Goal: Use online tool/utility: Utilize a website feature to perform a specific function

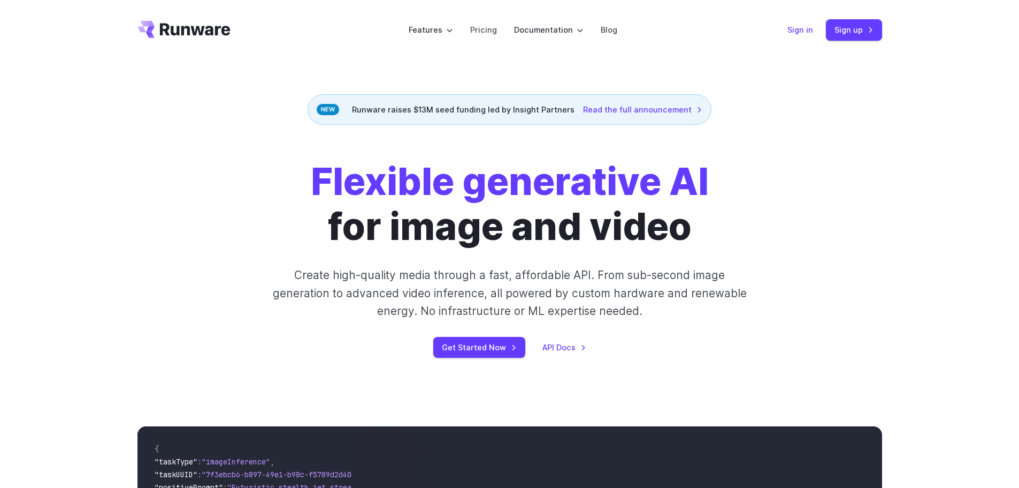
click at [799, 27] on link "Sign in" at bounding box center [801, 30] width 26 height 12
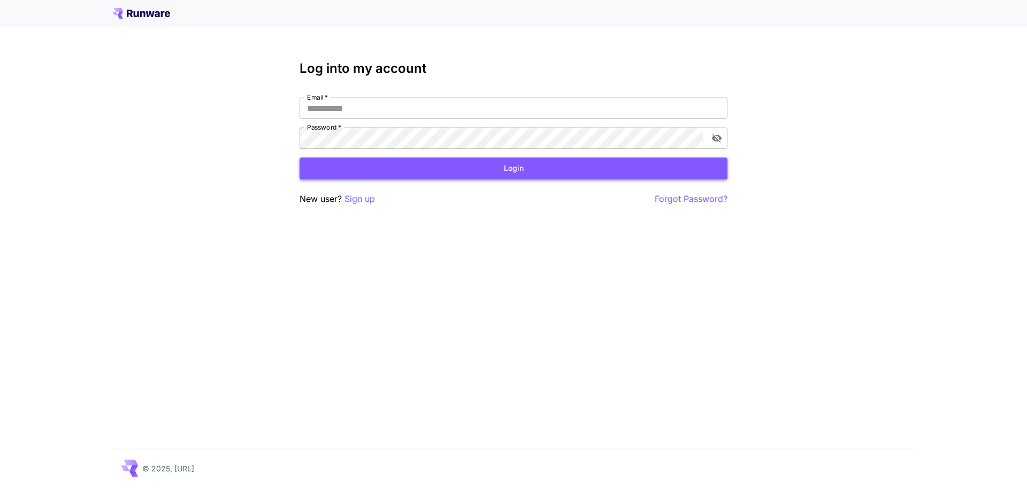
type input "**********"
click at [428, 164] on button "Login" at bounding box center [514, 168] width 428 height 22
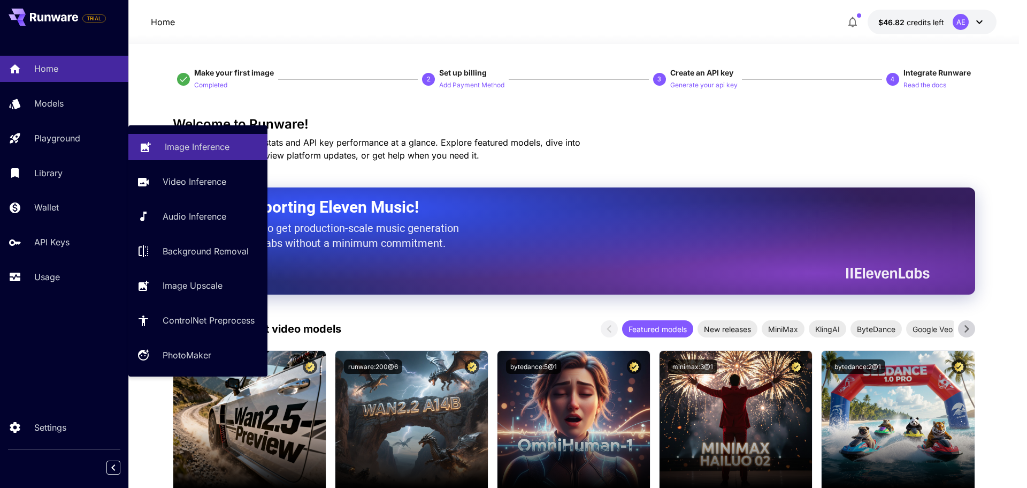
click at [191, 147] on p "Image Inference" at bounding box center [197, 146] width 65 height 13
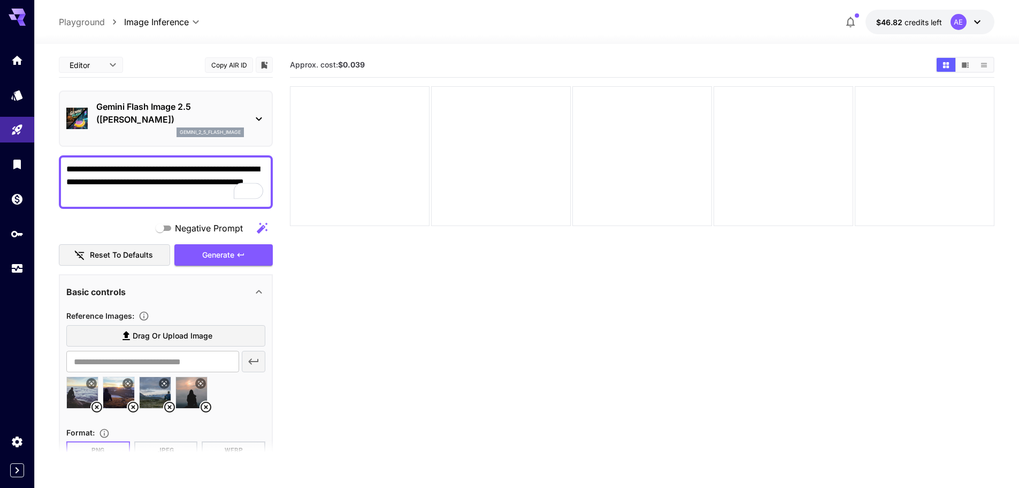
click at [208, 401] on icon at bounding box center [206, 406] width 13 height 13
click at [205, 405] on div at bounding box center [165, 396] width 199 height 41
click at [166, 406] on icon at bounding box center [169, 406] width 13 height 13
click at [134, 407] on icon at bounding box center [133, 406] width 11 height 11
click at [94, 404] on icon at bounding box center [96, 406] width 13 height 13
